Goal: Task Accomplishment & Management: Use online tool/utility

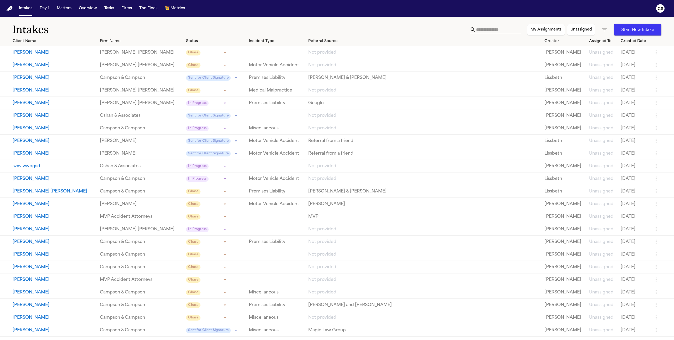
click at [62, 15] on nav "Intakes Day 1 Matters Overview Tasks Firms The Flock 👑 Metrics CS" at bounding box center [337, 8] width 674 height 17
click at [62, 14] on nav "Intakes Day 1 Matters Overview Tasks Firms The Flock 👑 Metrics CS" at bounding box center [337, 8] width 674 height 17
click at [62, 12] on button "Matters" at bounding box center [64, 8] width 19 height 9
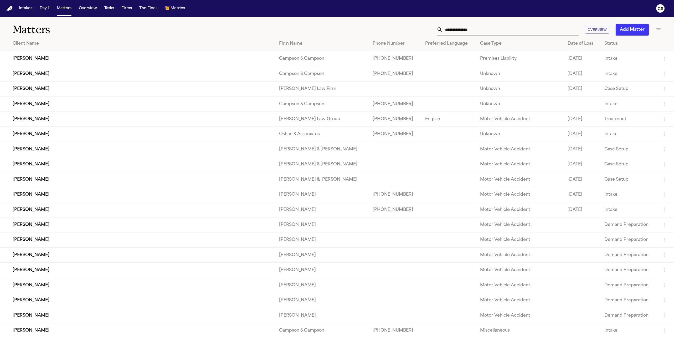
click at [34, 56] on td "Sandra Fudge" at bounding box center [137, 58] width 275 height 15
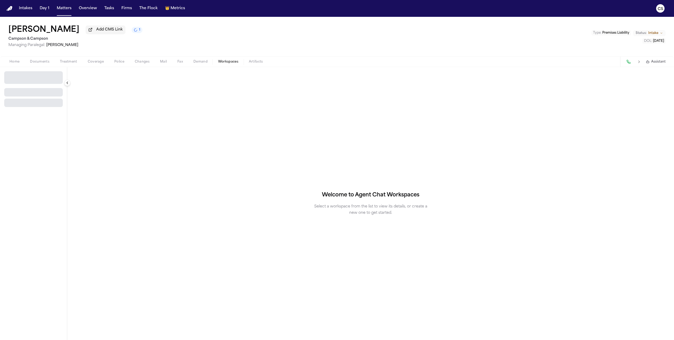
click at [224, 64] on span "Workspaces" at bounding box center [228, 62] width 20 height 4
click at [27, 78] on span "Select Workspace" at bounding box center [24, 75] width 34 height 5
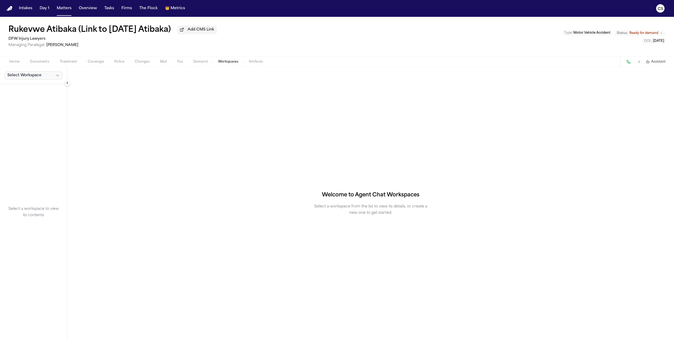
click at [28, 75] on span "Select Workspace" at bounding box center [24, 75] width 34 height 5
click at [25, 87] on span "[PERSON_NAME] Agent Demand" at bounding box center [36, 87] width 61 height 5
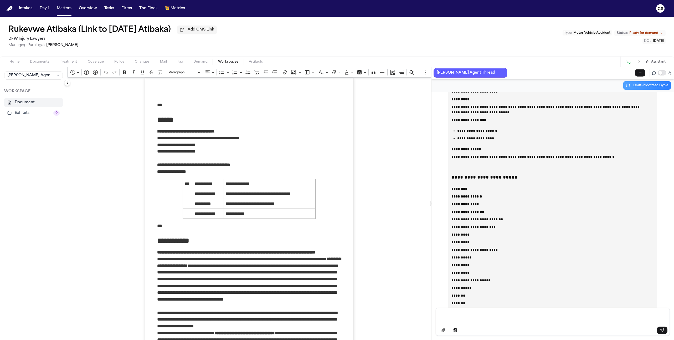
scroll to position [17284, 0]
